Goal: Find specific page/section: Find specific page/section

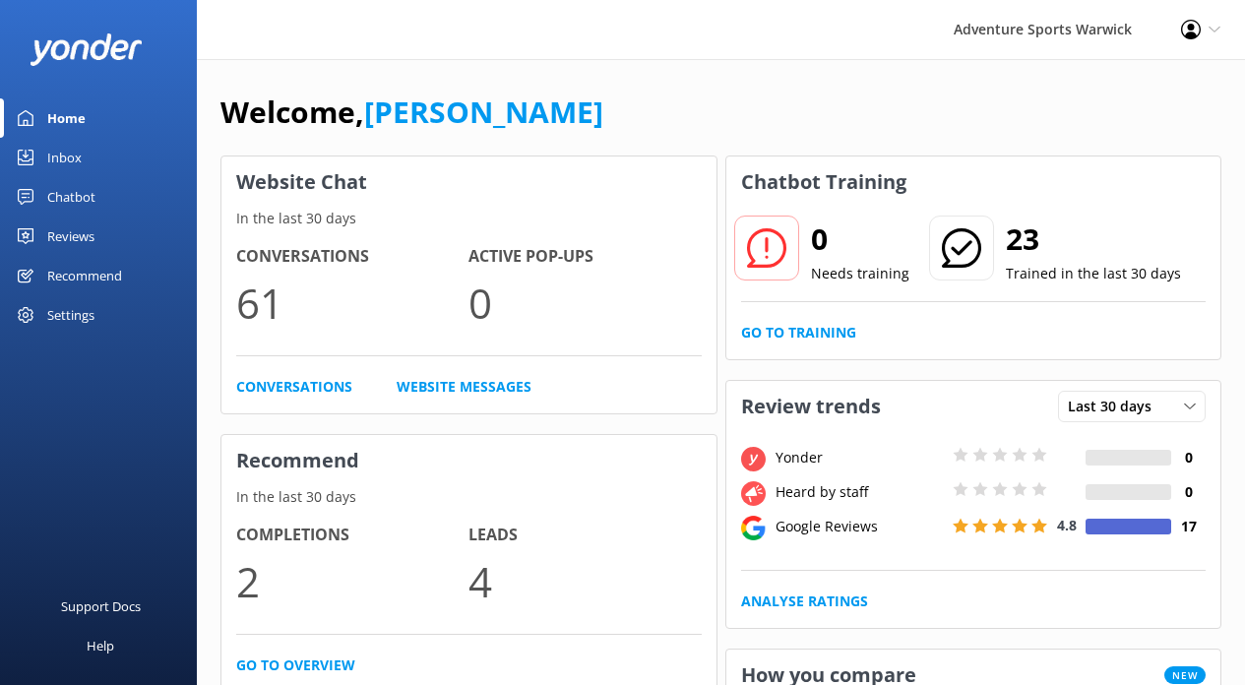
scroll to position [694, 0]
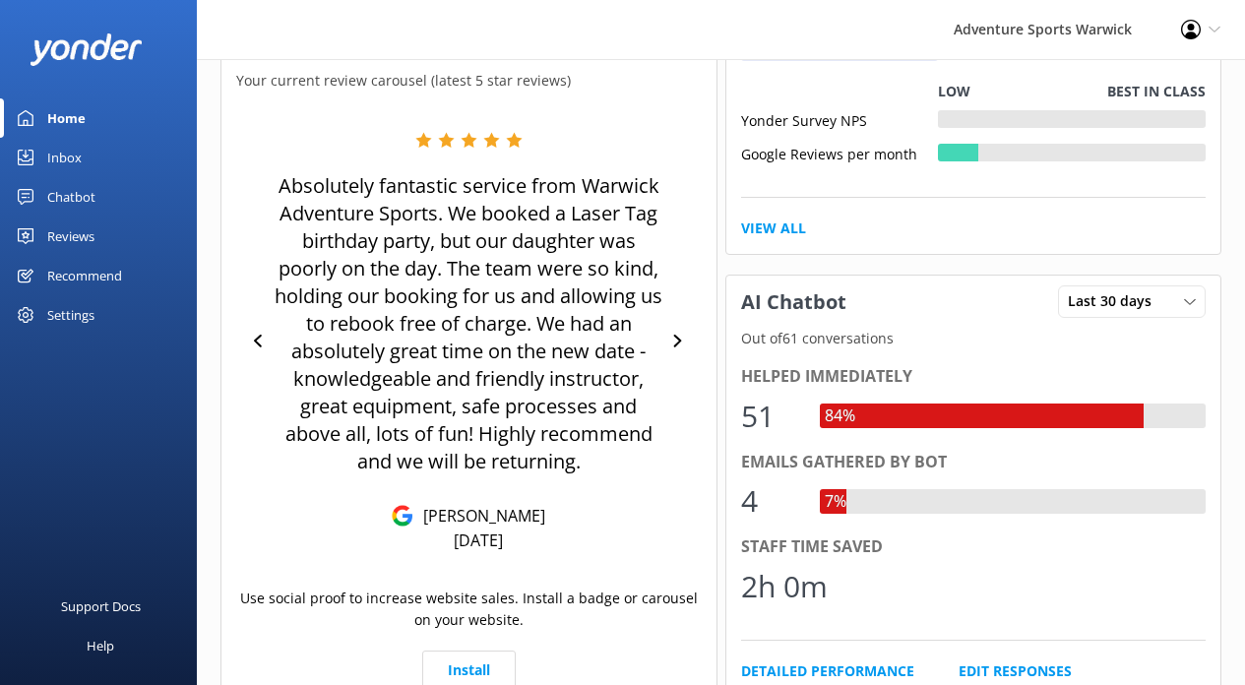
click at [54, 159] on div "Inbox" at bounding box center [64, 157] width 34 height 39
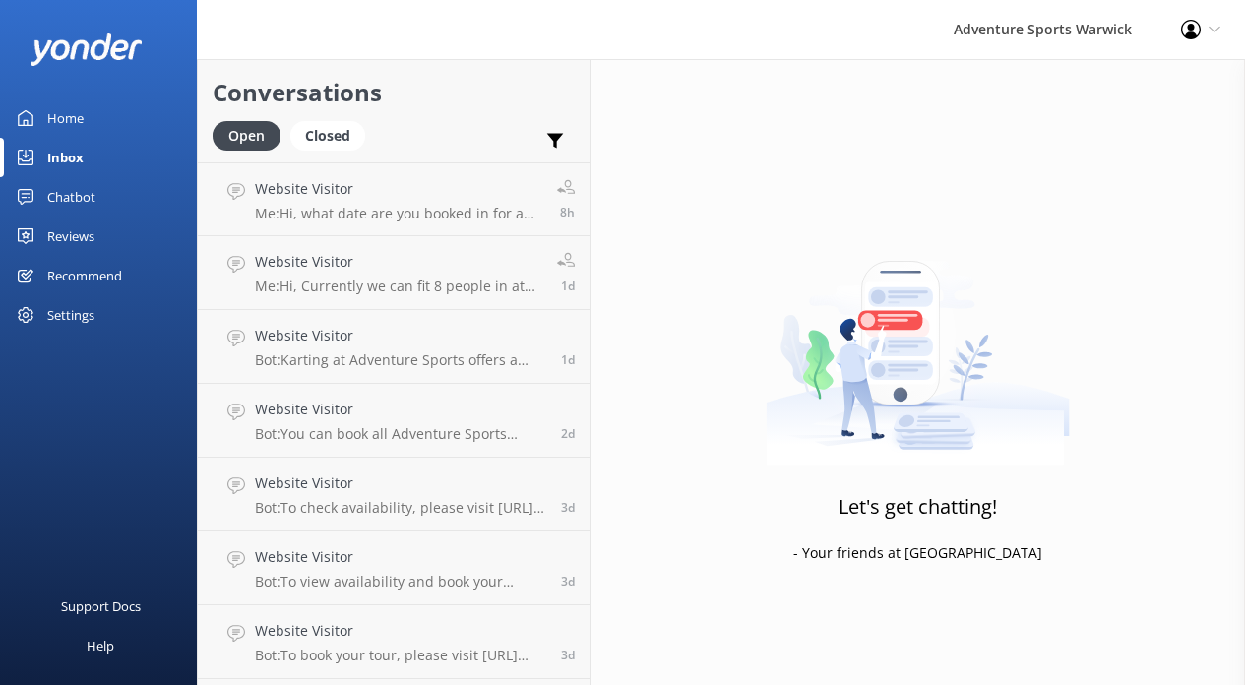
click at [74, 116] on div "Home" at bounding box center [65, 117] width 36 height 39
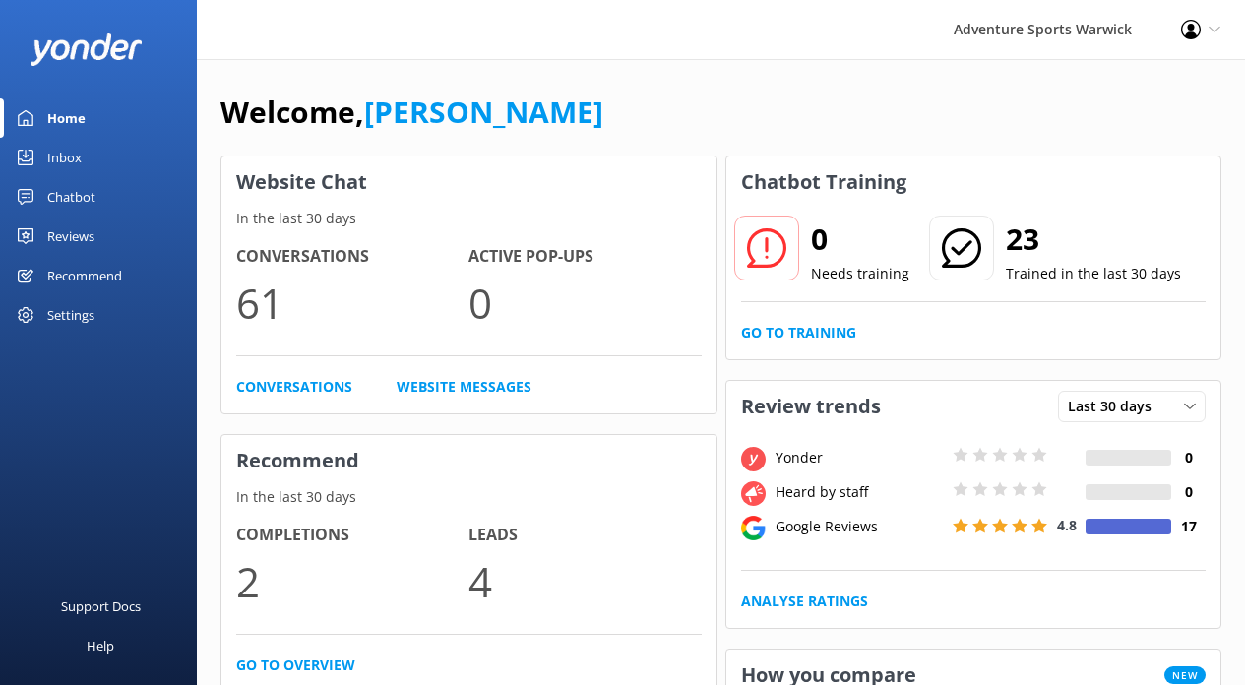
click at [93, 278] on div "Recommend" at bounding box center [84, 275] width 75 height 39
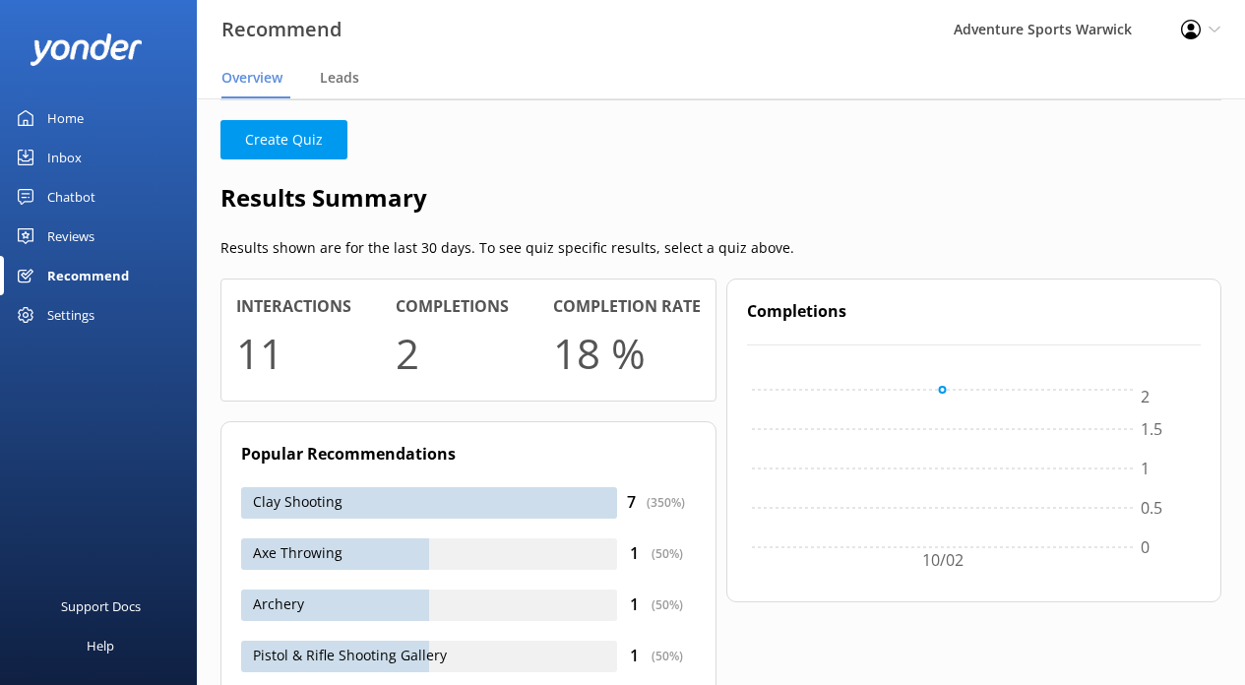
scroll to position [326, 0]
